Goal: Find specific fact

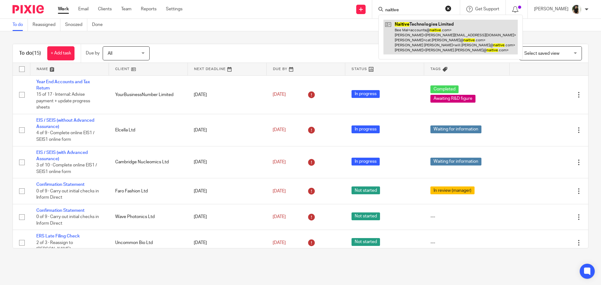
type input "naitive"
click at [430, 33] on link at bounding box center [450, 37] width 134 height 35
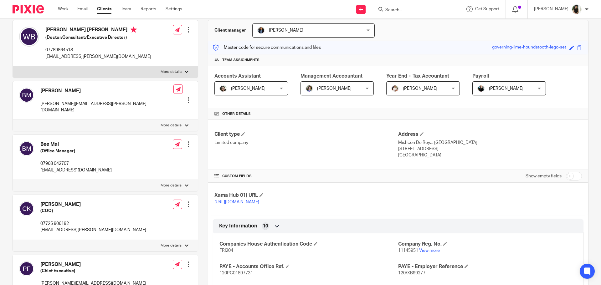
scroll to position [156, 0]
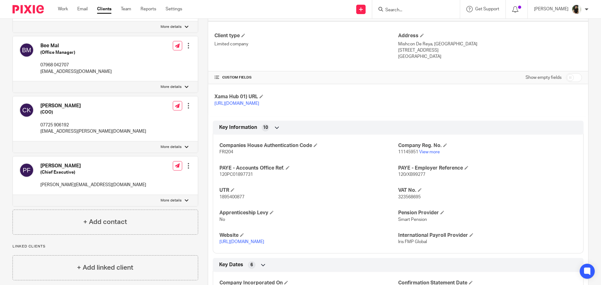
click at [226, 199] on span "1895400877" at bounding box center [231, 197] width 25 height 4
copy span "1895400877"
